Goal: Transaction & Acquisition: Book appointment/travel/reservation

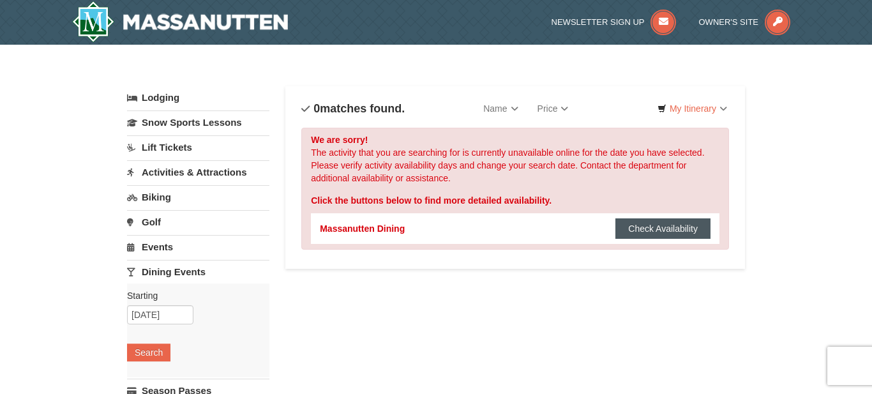
click at [687, 228] on button "Check Availability" at bounding box center [662, 228] width 95 height 20
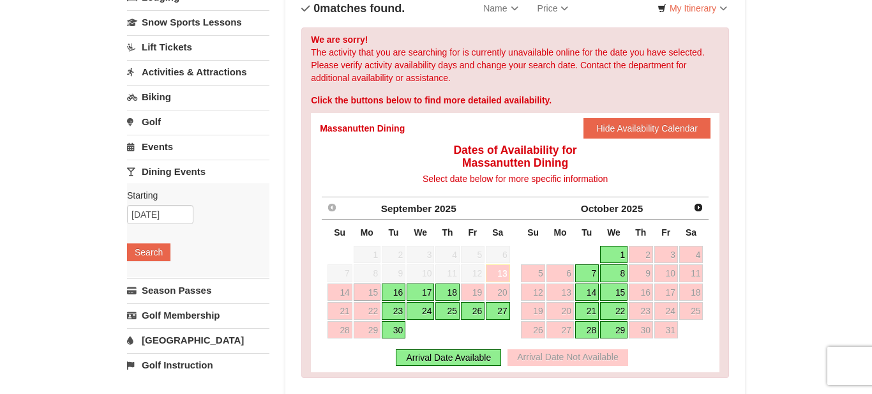
scroll to position [104, 0]
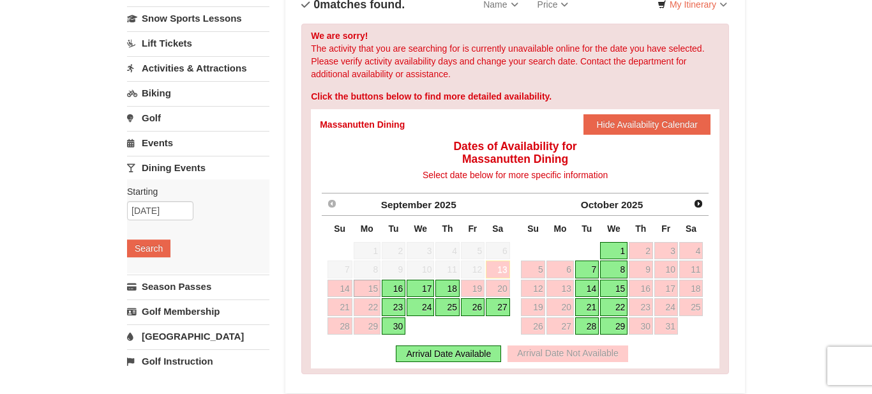
click at [420, 291] on link "17" at bounding box center [420, 289] width 27 height 18
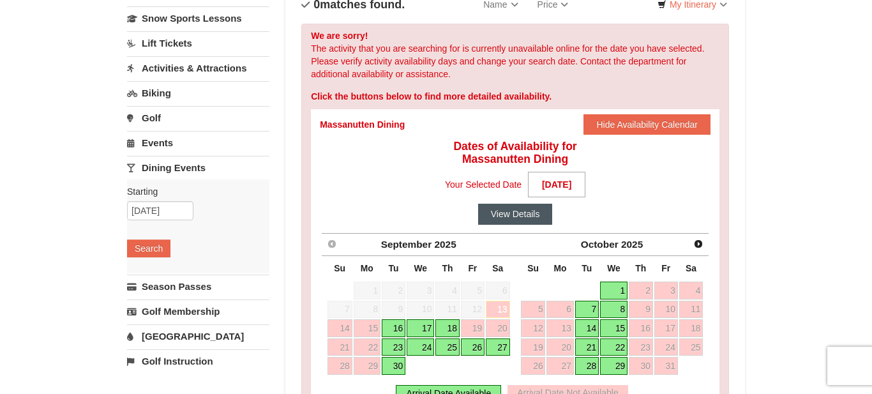
click at [528, 218] on button "View Details" at bounding box center [515, 214] width 75 height 20
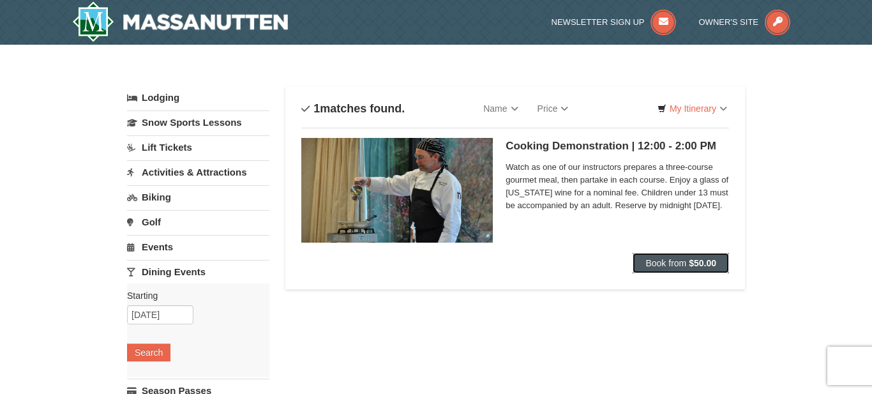
click at [665, 264] on span "Book from" at bounding box center [665, 263] width 41 height 10
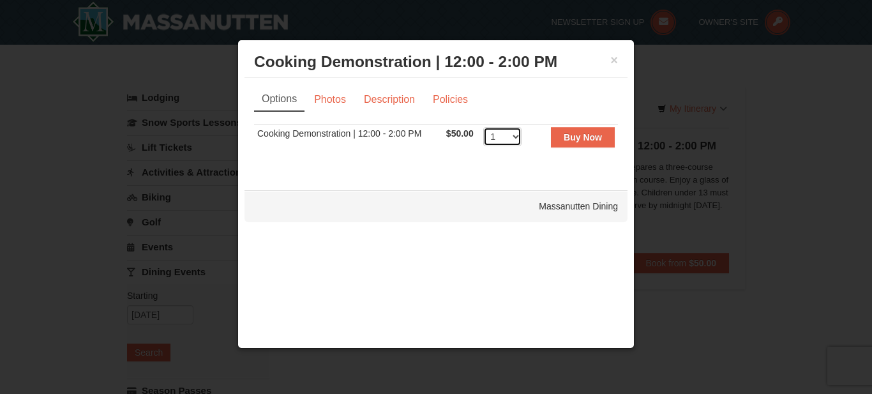
click at [518, 137] on select "1 2 3 4 5 6 7 8 9 10 11 12 13 14 15 16 17 18 19 20 21 22 23 24 25 26 27 28 29 3…" at bounding box center [502, 136] width 38 height 19
click at [342, 105] on link "Photos" at bounding box center [330, 99] width 49 height 24
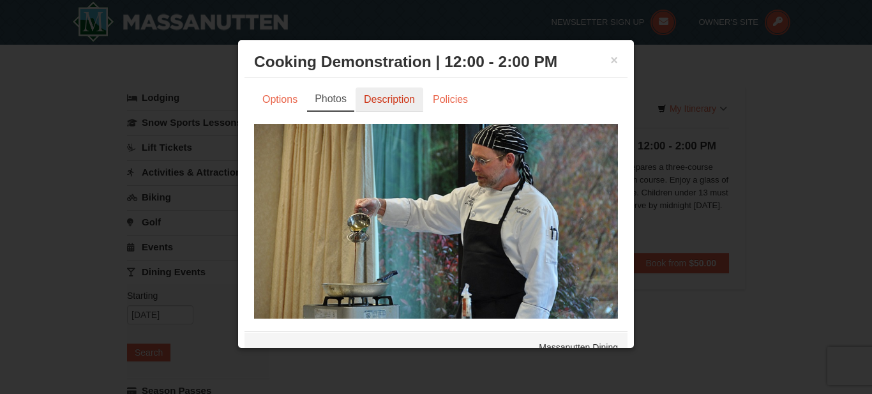
click at [382, 105] on link "Description" at bounding box center [390, 99] width 68 height 24
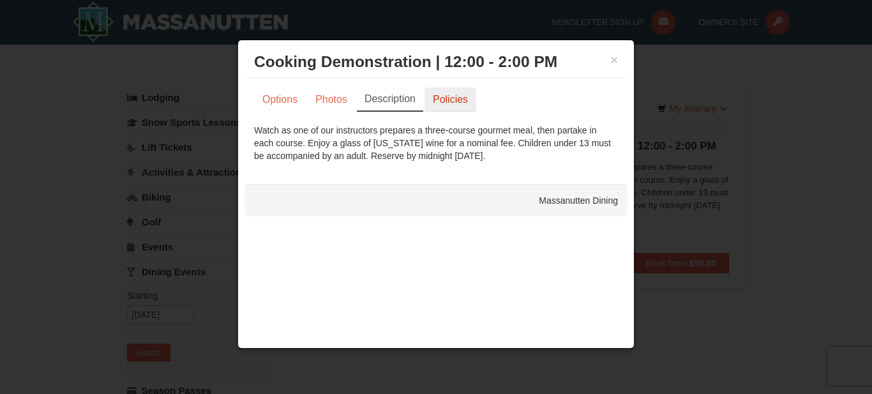
click at [463, 108] on link "Policies" at bounding box center [450, 99] width 52 height 24
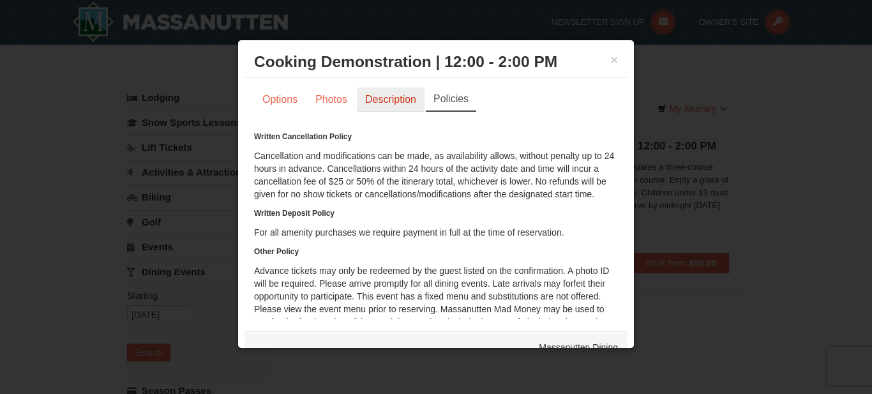
click at [419, 106] on link "Description" at bounding box center [391, 99] width 68 height 24
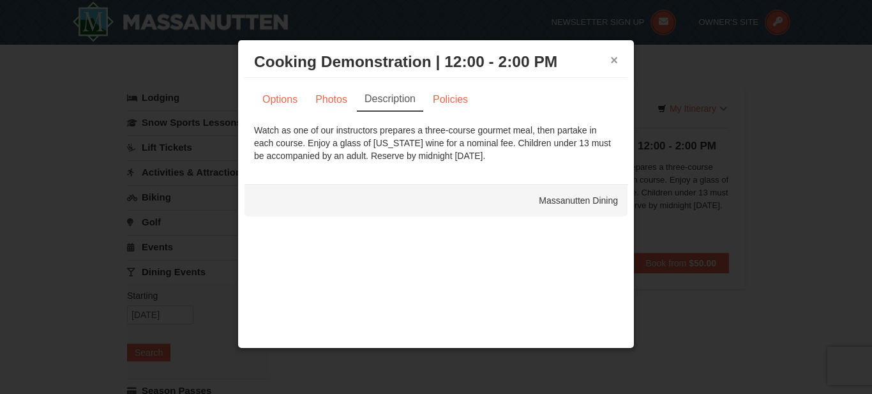
drag, startPoint x: 615, startPoint y: 51, endPoint x: 611, endPoint y: 57, distance: 6.9
click at [615, 52] on div "× Cooking Demonstration | 12:00 - 2:00 PM Massanutten Dining" at bounding box center [435, 62] width 383 height 31
click at [612, 57] on button "×" at bounding box center [614, 60] width 8 height 13
